Goal: Transaction & Acquisition: Purchase product/service

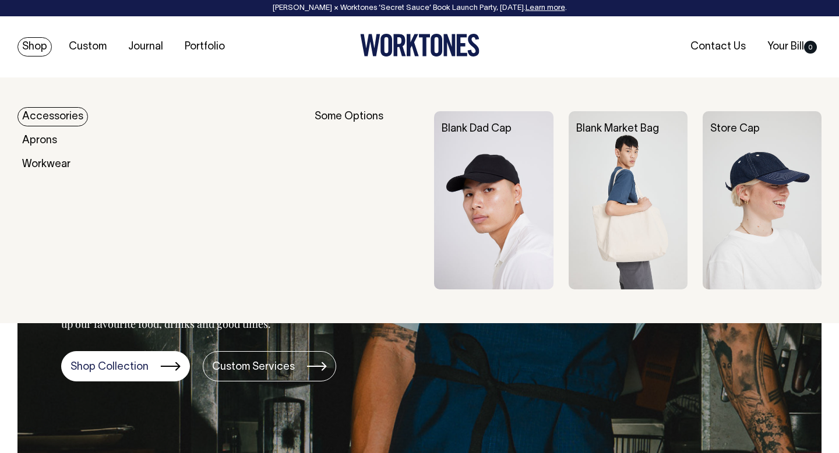
click at [457, 195] on img at bounding box center [493, 200] width 119 height 178
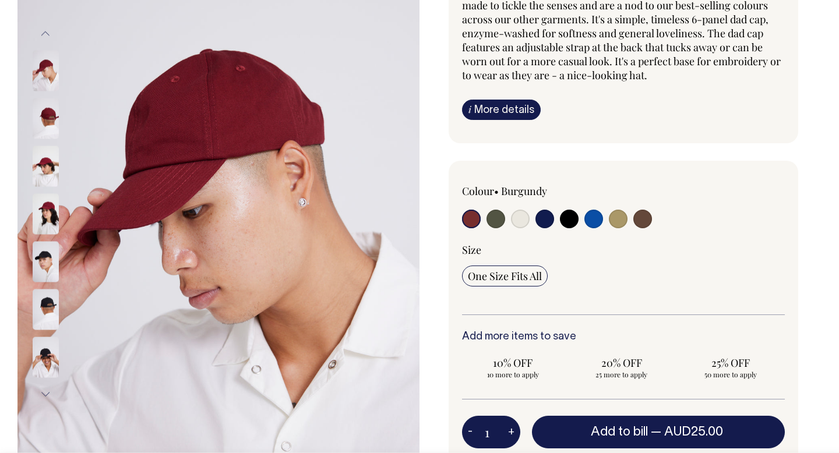
scroll to position [165, 0]
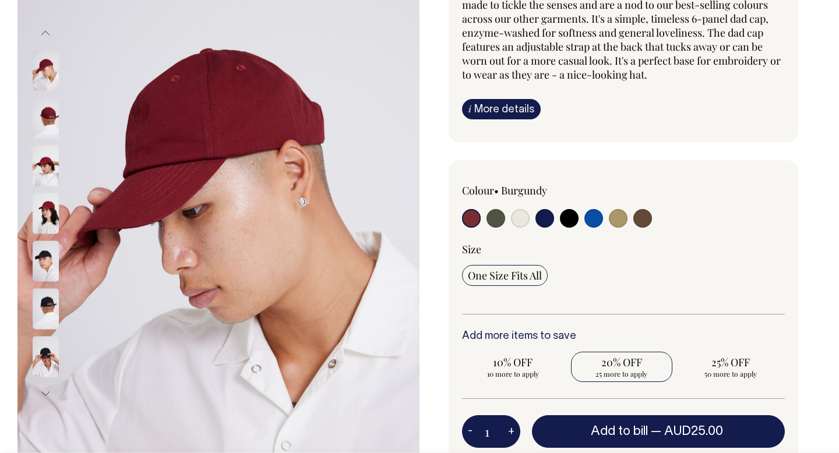
click at [622, 366] on span "20% OFF" at bounding box center [622, 362] width 90 height 14
click at [622, 366] on input "20% OFF 25 more to apply" at bounding box center [622, 367] width 102 height 30
radio input "true"
type input "25"
radio input "true"
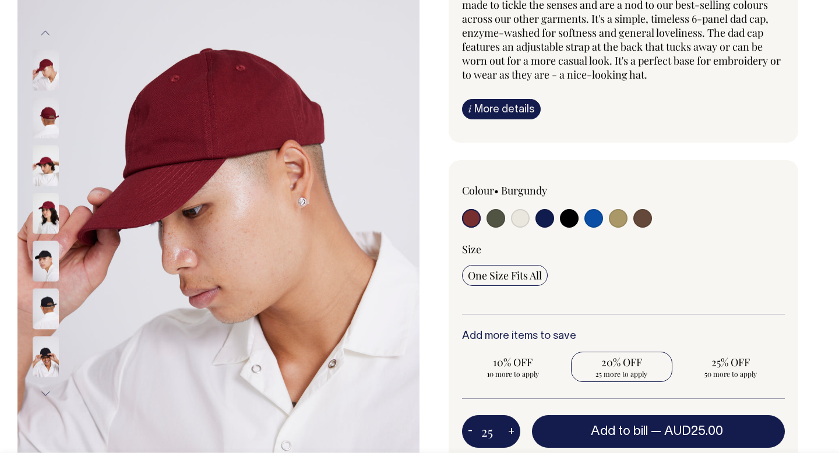
select select
type input "25"
